Goal: Find specific page/section: Find specific page/section

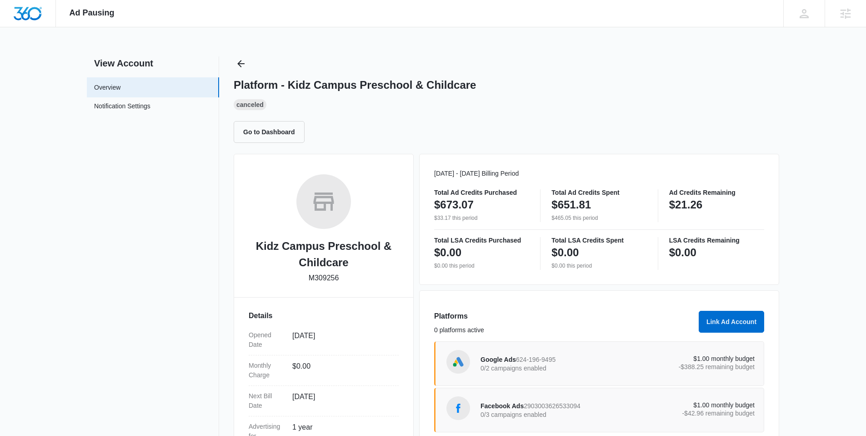
click at [249, 64] on div "Platform - Kidz Campus Preschool & Childcare Canceled Go to Dashboard" at bounding box center [507, 99] width 546 height 86
drag, startPoint x: 245, startPoint y: 62, endPoint x: 301, endPoint y: 70, distance: 56.5
click at [245, 62] on icon "Back" at bounding box center [241, 63] width 11 height 11
drag, startPoint x: 309, startPoint y: 277, endPoint x: 342, endPoint y: 283, distance: 33.7
click at [342, 283] on div "Kidz Campus Preschool & Childcare M309256" at bounding box center [324, 232] width 150 height 116
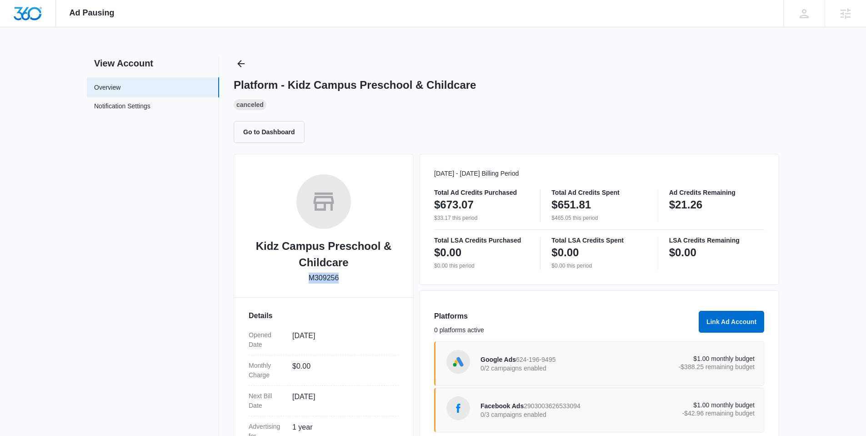
copy p "M309256"
